Goal: Navigation & Orientation: Find specific page/section

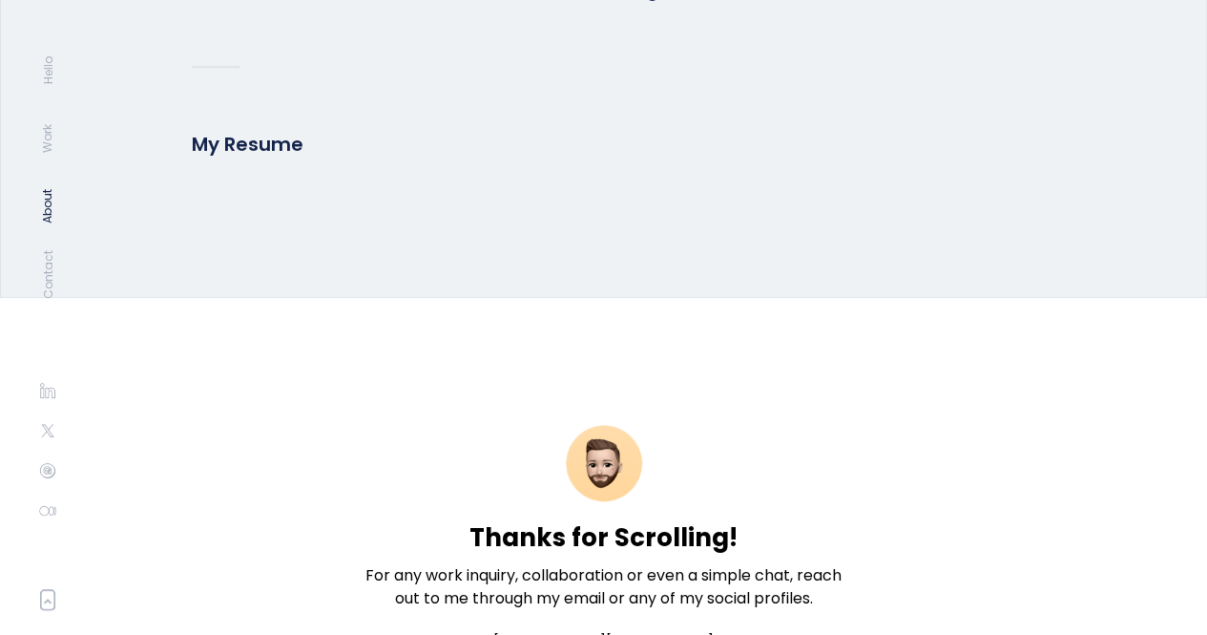
scroll to position [4576, 0]
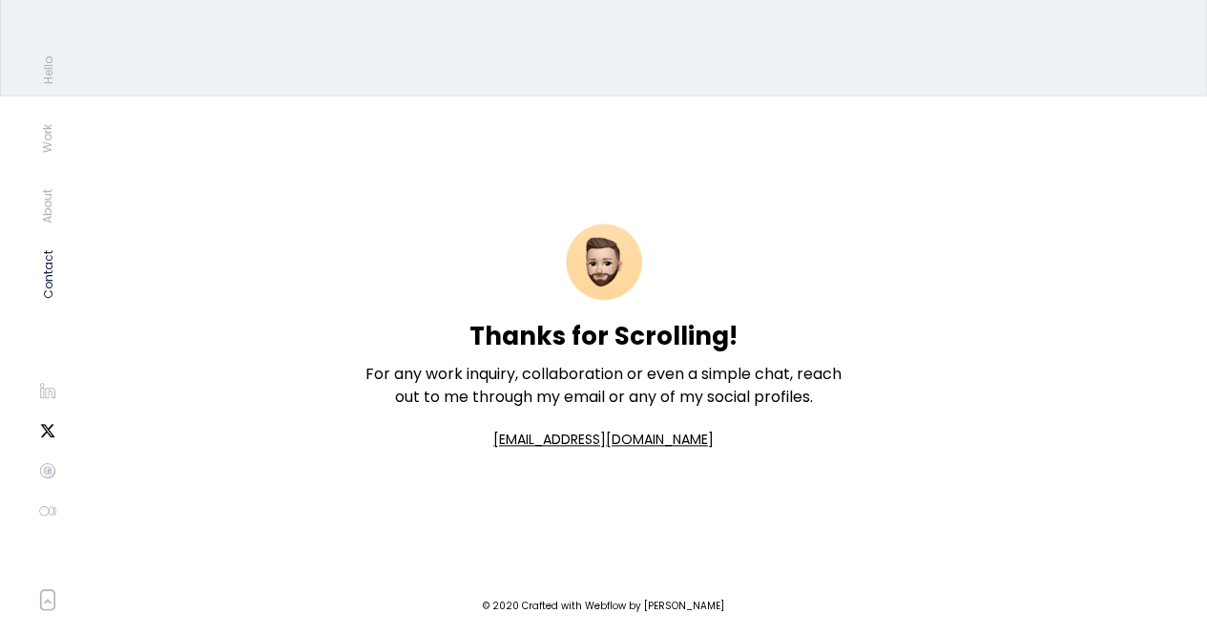
drag, startPoint x: 52, startPoint y: 432, endPoint x: 51, endPoint y: 411, distance: 21.0
click at [52, 432] on img at bounding box center [47, 430] width 19 height 19
click at [51, 387] on img at bounding box center [47, 390] width 19 height 19
click at [50, 465] on img at bounding box center [47, 470] width 19 height 19
click at [44, 511] on img at bounding box center [47, 510] width 19 height 19
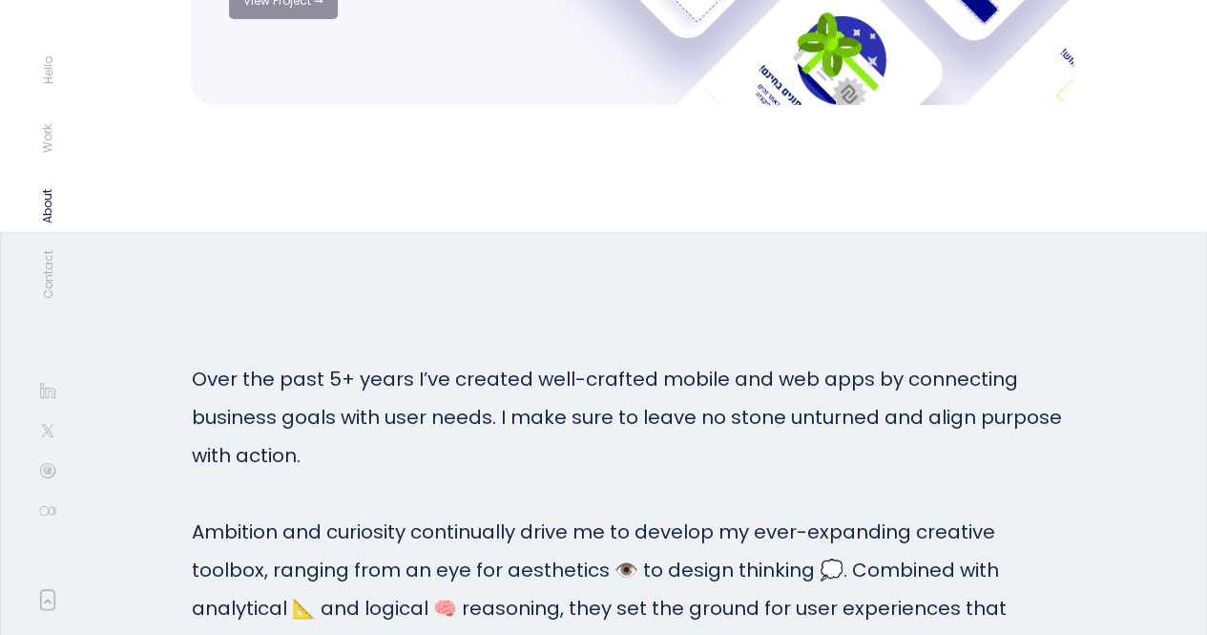
scroll to position [4003, 0]
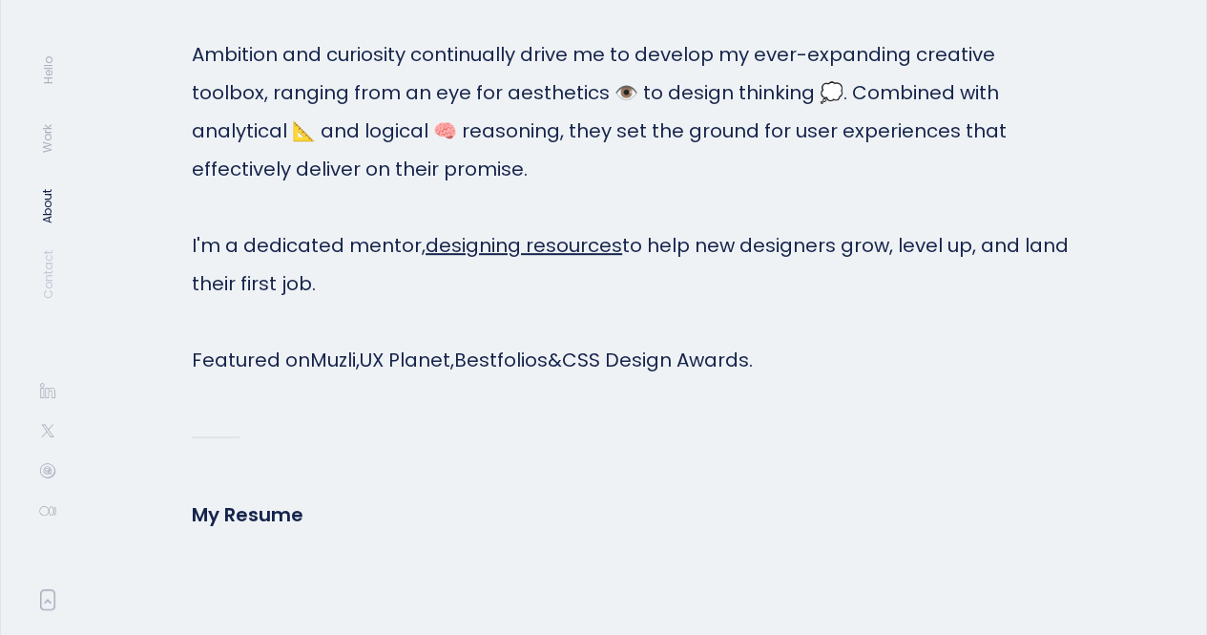
click at [43, 263] on link "Contact" at bounding box center [47, 274] width 19 height 49
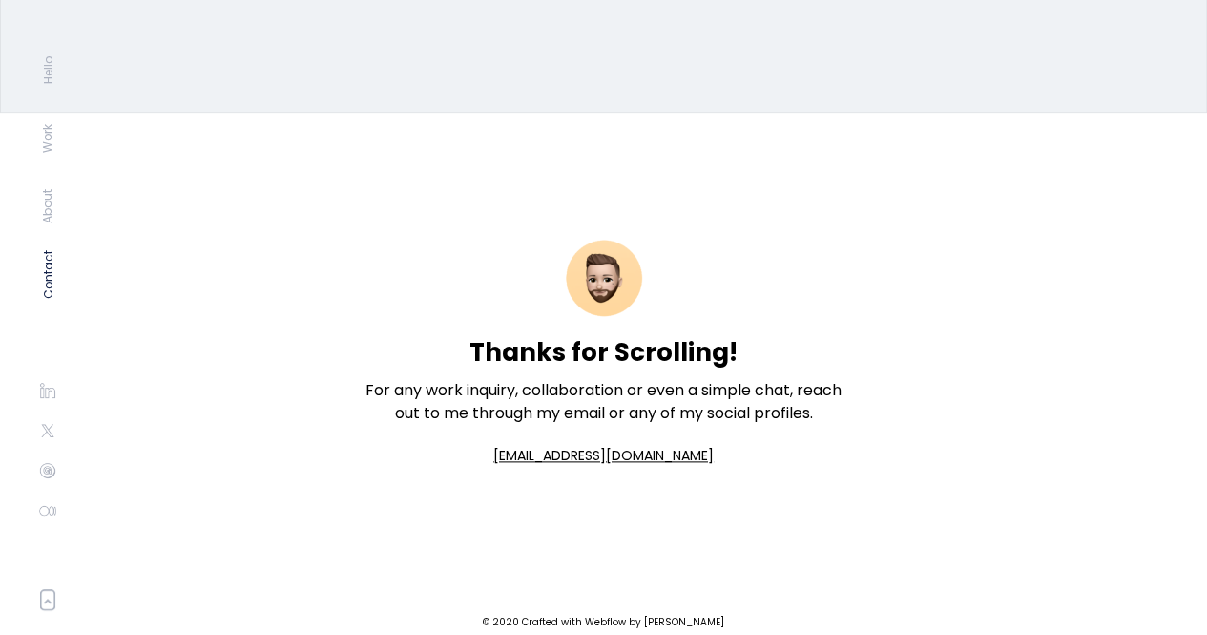
scroll to position [4576, 0]
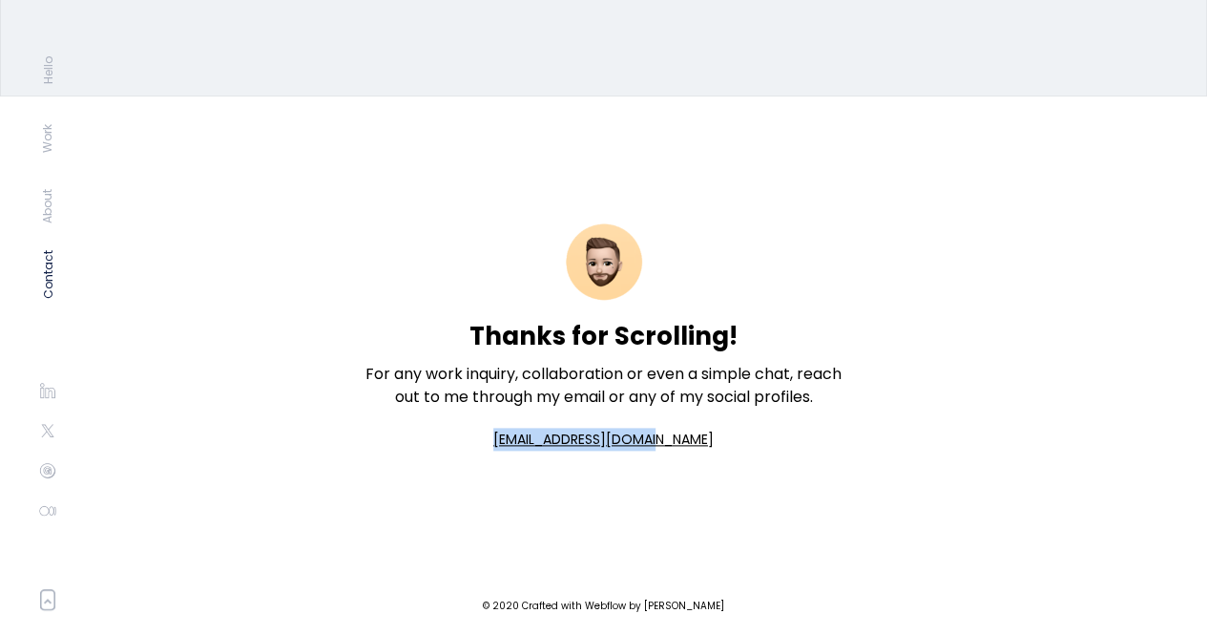
drag, startPoint x: 510, startPoint y: 442, endPoint x: 690, endPoint y: 435, distance: 180.5
click at [690, 435] on div "Thanks for Scrolling! For any work inquiry, collaboration or even a simple chat…" at bounding box center [604, 336] width 496 height 481
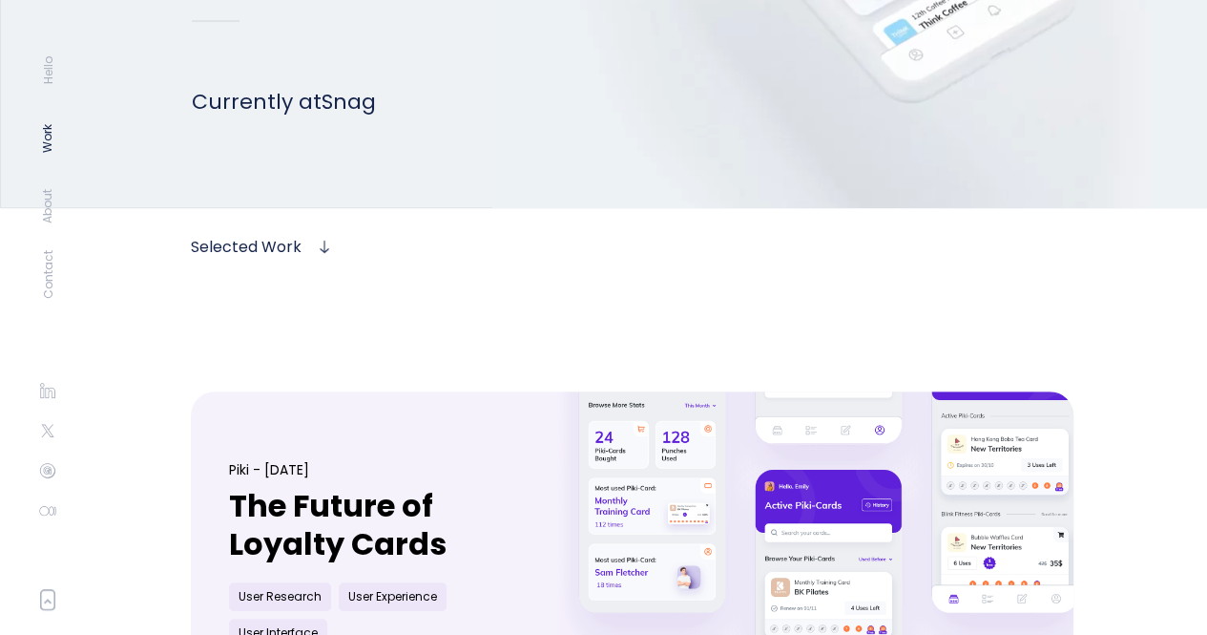
scroll to position [382, 0]
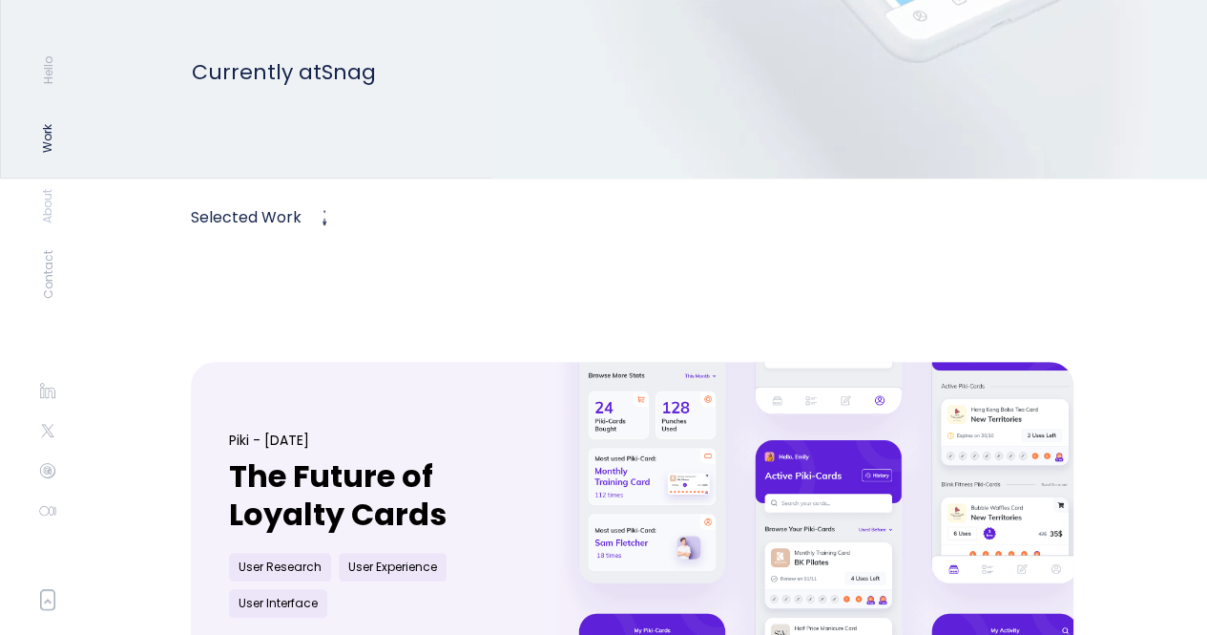
click at [48, 211] on link "About" at bounding box center [47, 206] width 19 height 34
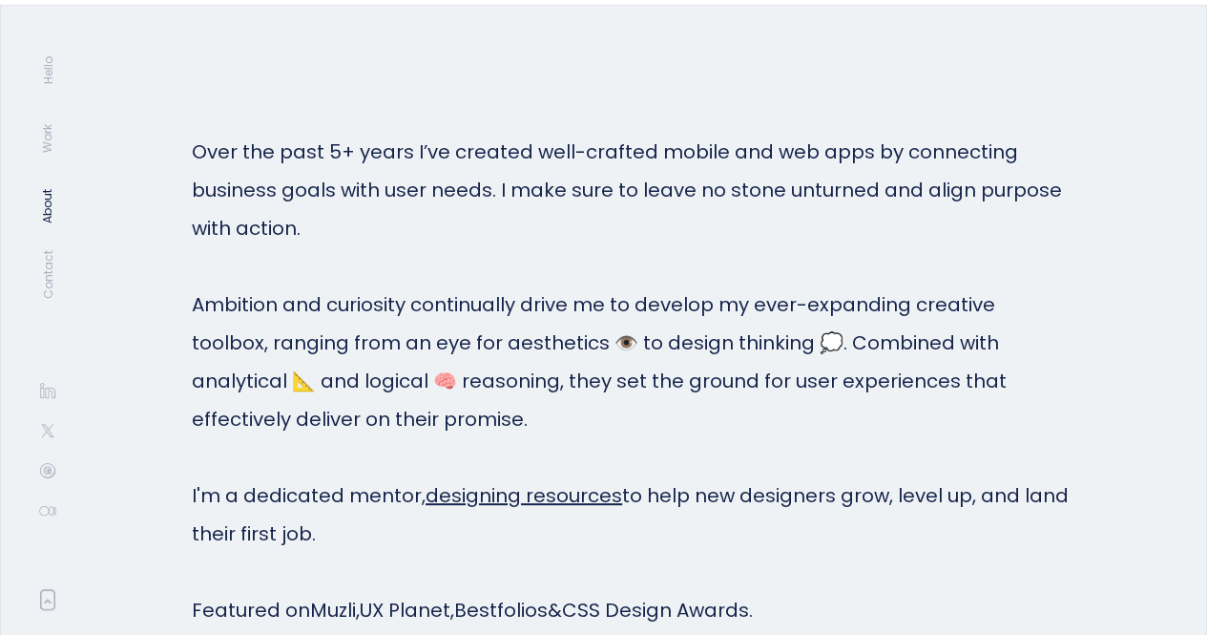
scroll to position [3759, 0]
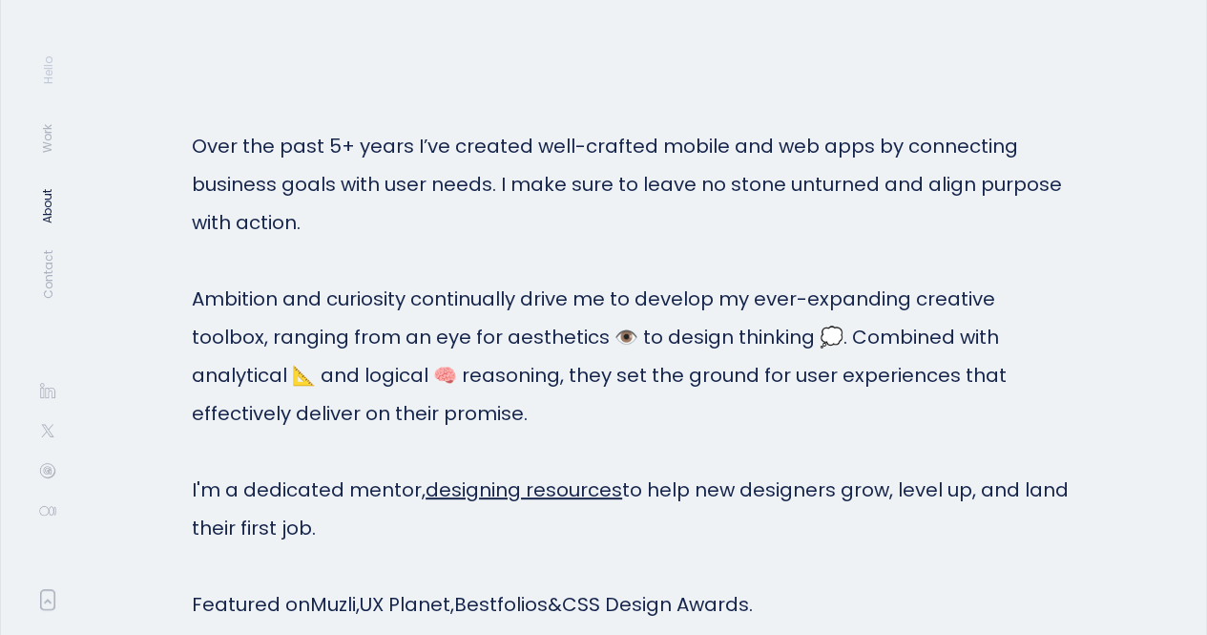
click at [44, 76] on link "Hello" at bounding box center [47, 70] width 19 height 28
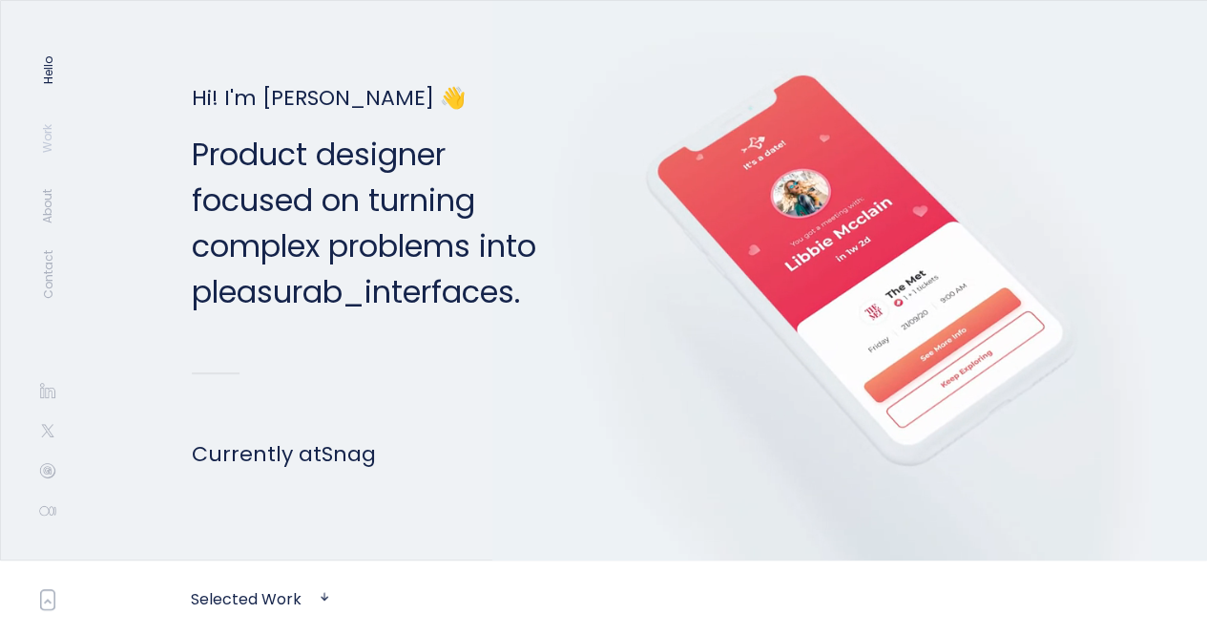
click at [54, 131] on link "Work" at bounding box center [47, 138] width 19 height 29
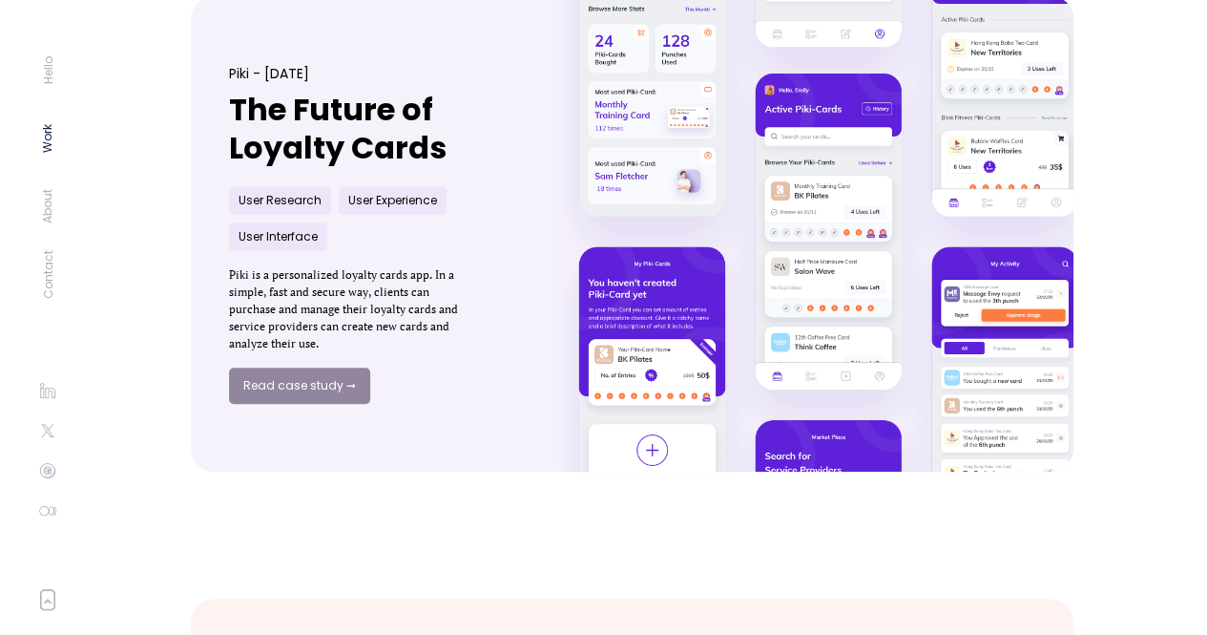
scroll to position [655, 0]
